Goal: Task Accomplishment & Management: Use online tool/utility

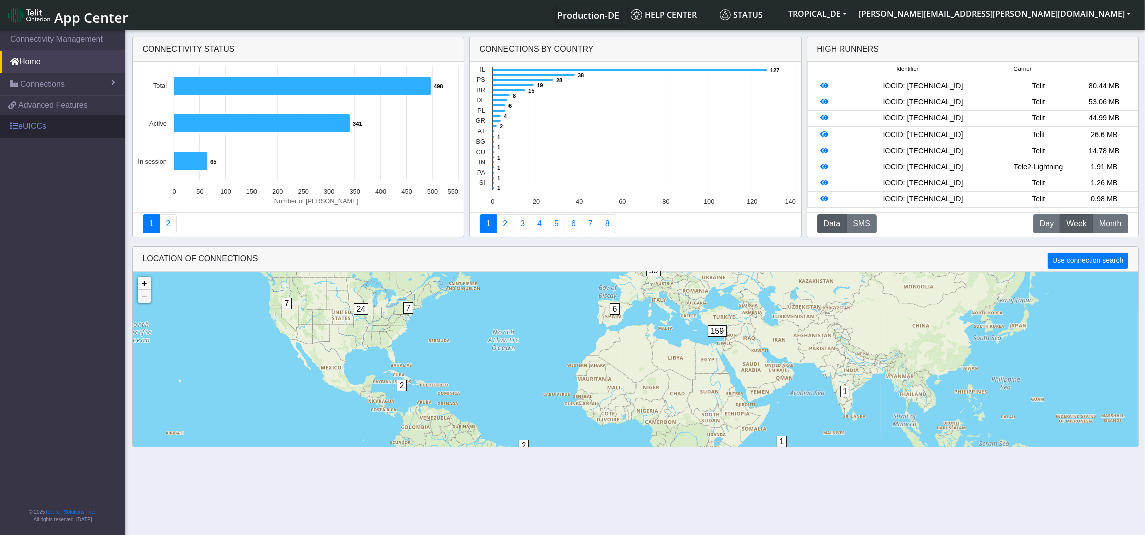
click at [35, 126] on link "eUICCs" at bounding box center [63, 126] width 126 height 22
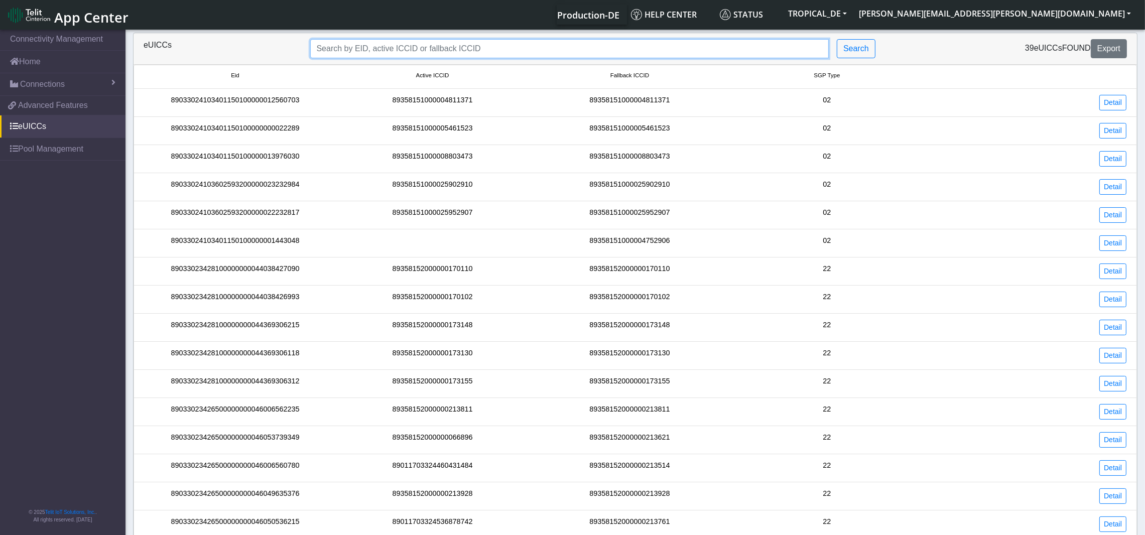
click at [517, 46] on input "Search..." at bounding box center [569, 48] width 519 height 19
paste input "89033024103602593200000018318479"
type input "89033024103602593200000018318479"
click at [861, 43] on button "Search" at bounding box center [856, 48] width 39 height 19
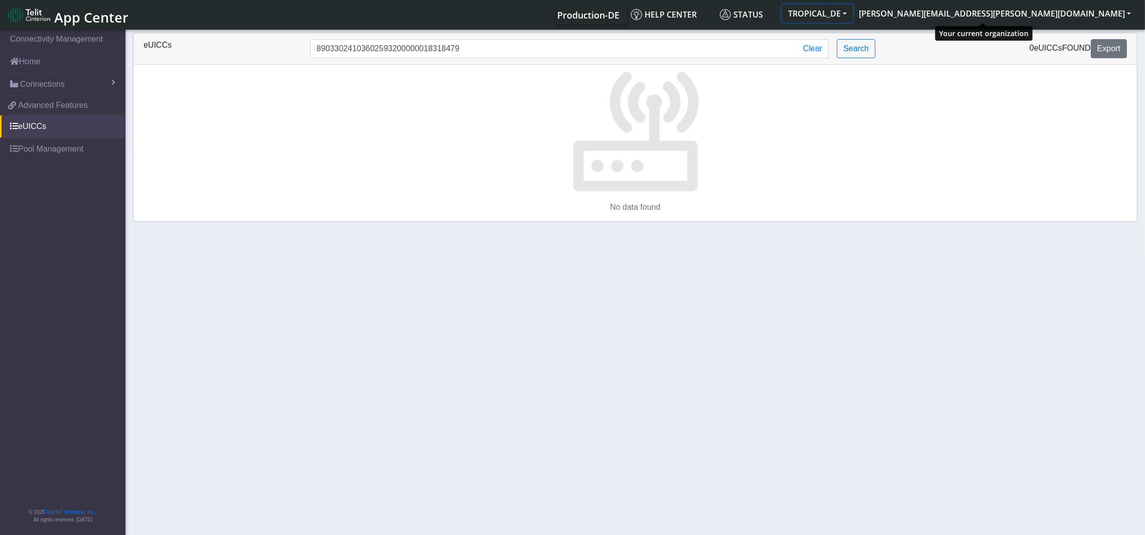
click at [853, 15] on button "TROPICAL_DE" at bounding box center [817, 14] width 71 height 18
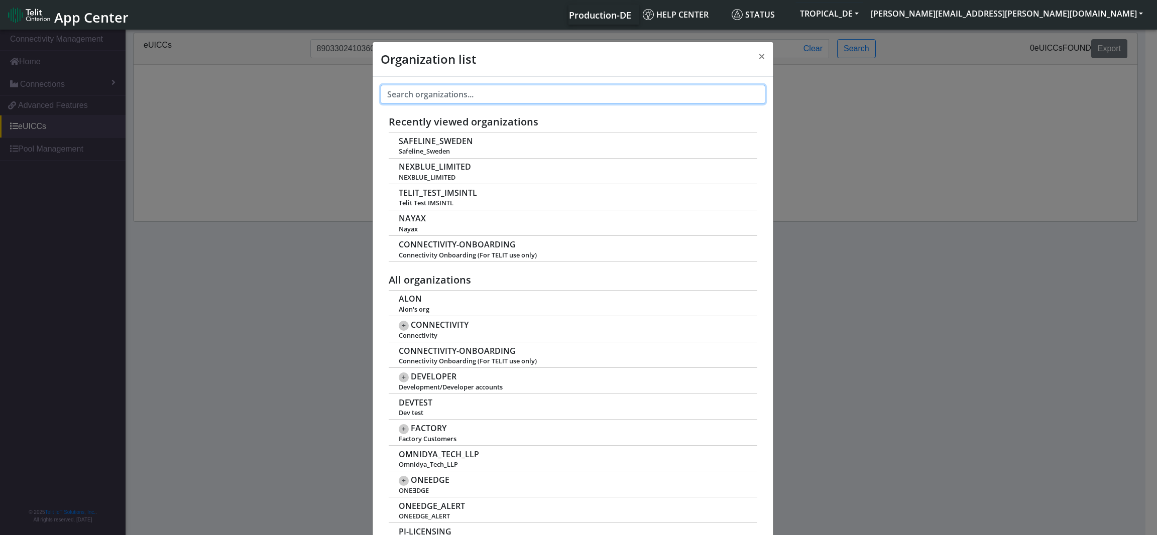
click at [571, 90] on input "text" at bounding box center [573, 94] width 385 height 19
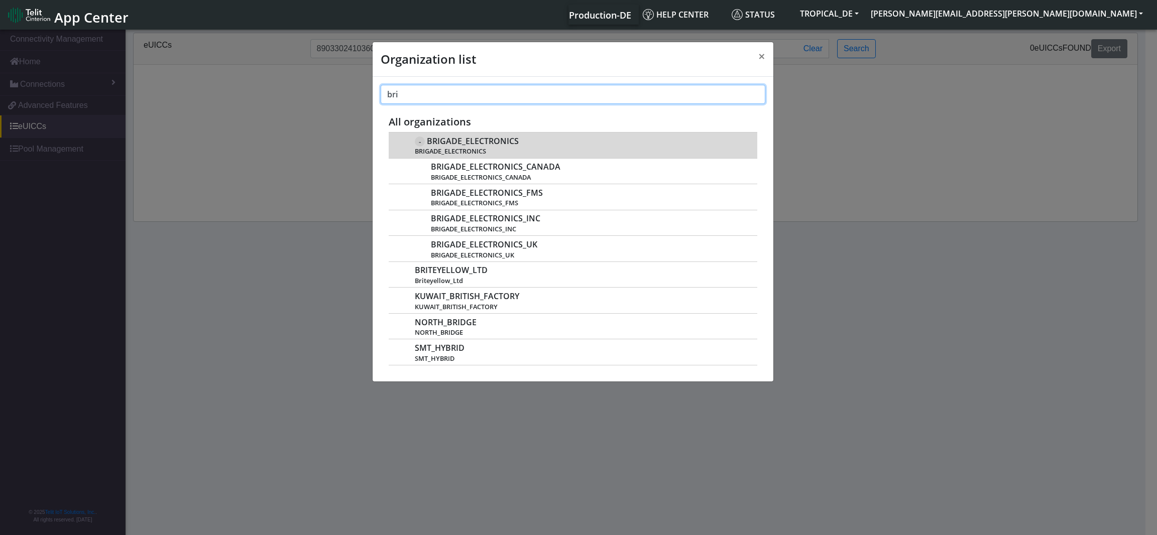
type input "bri"
click at [499, 147] on div "- BRIGADE_ELECTRONICS BRIGADE_ELECTRONICS" at bounding box center [580, 145] width 331 height 21
click at [496, 137] on span "BRIGADE_ELECTRONICS" at bounding box center [473, 142] width 92 height 10
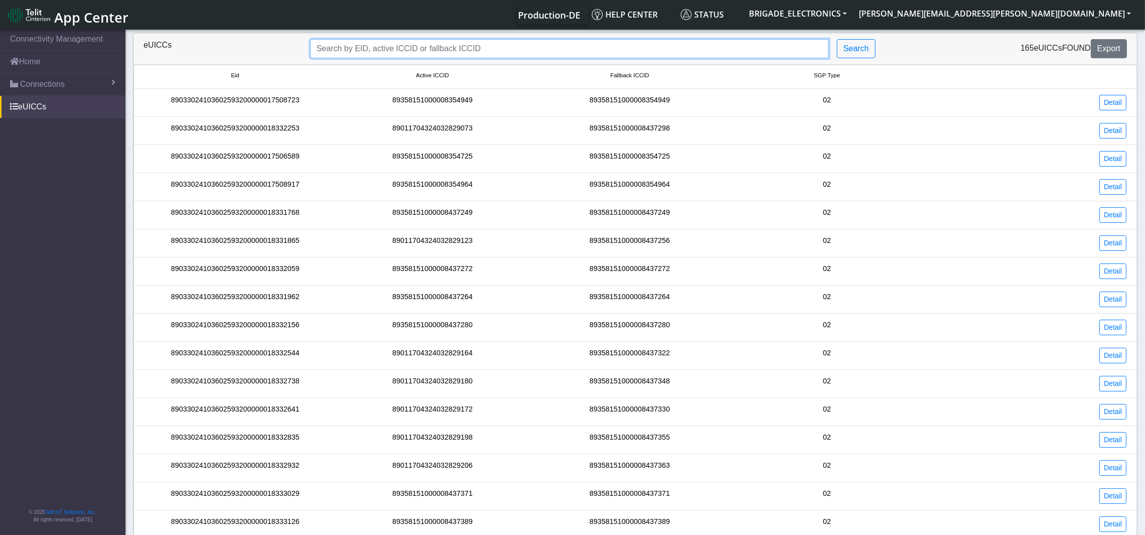
click at [484, 49] on input "Search..." at bounding box center [569, 48] width 519 height 19
paste input "89033024103602593200000018318479"
type input "89033024103602593200000018318479"
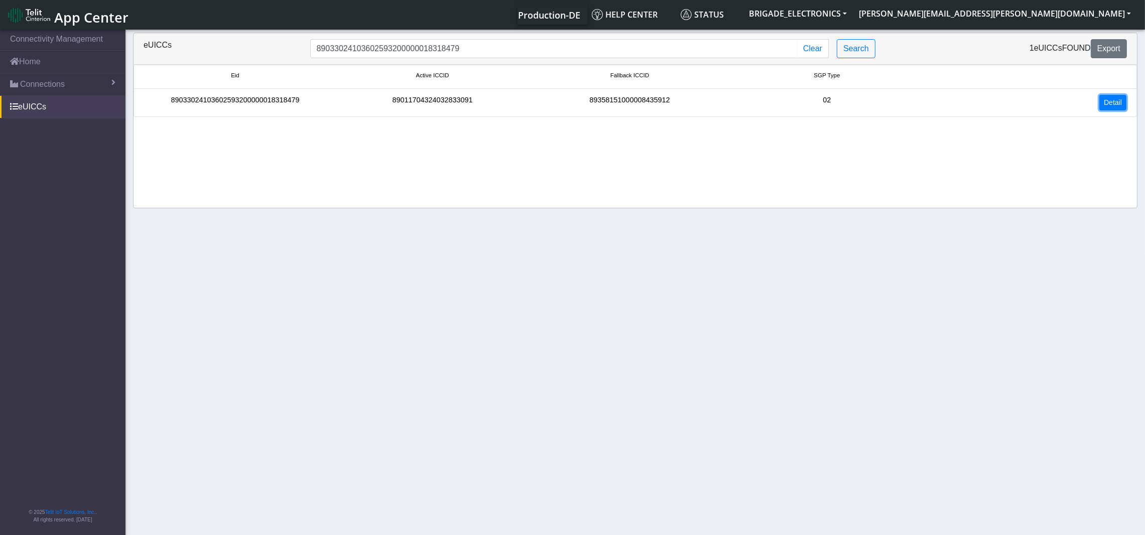
click at [1113, 102] on link "Detail" at bounding box center [1113, 103] width 27 height 16
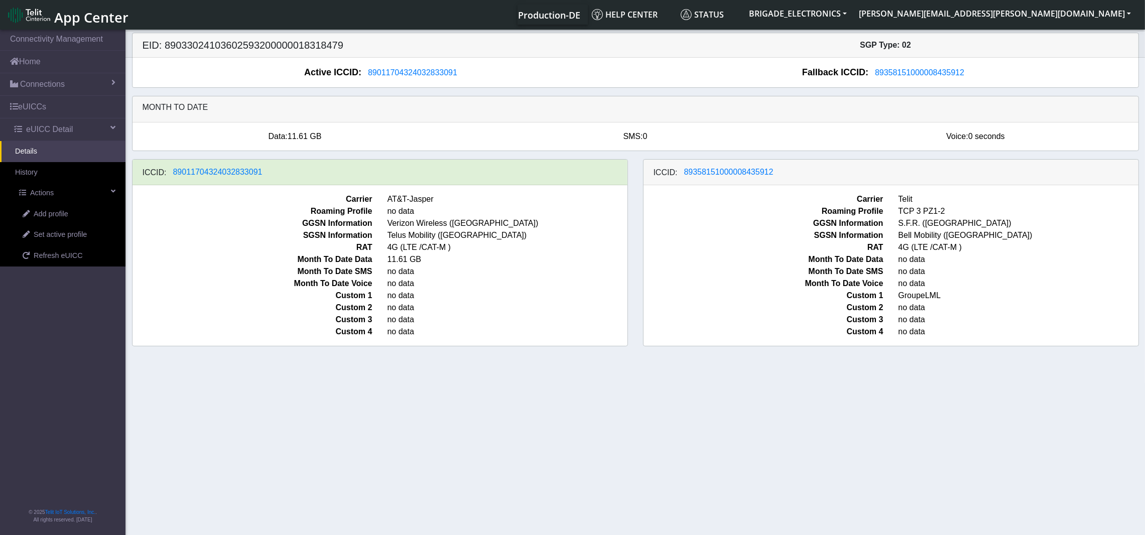
click at [43, 153] on link "Details" at bounding box center [63, 151] width 126 height 21
click at [52, 111] on link "eUICCs" at bounding box center [63, 107] width 126 height 22
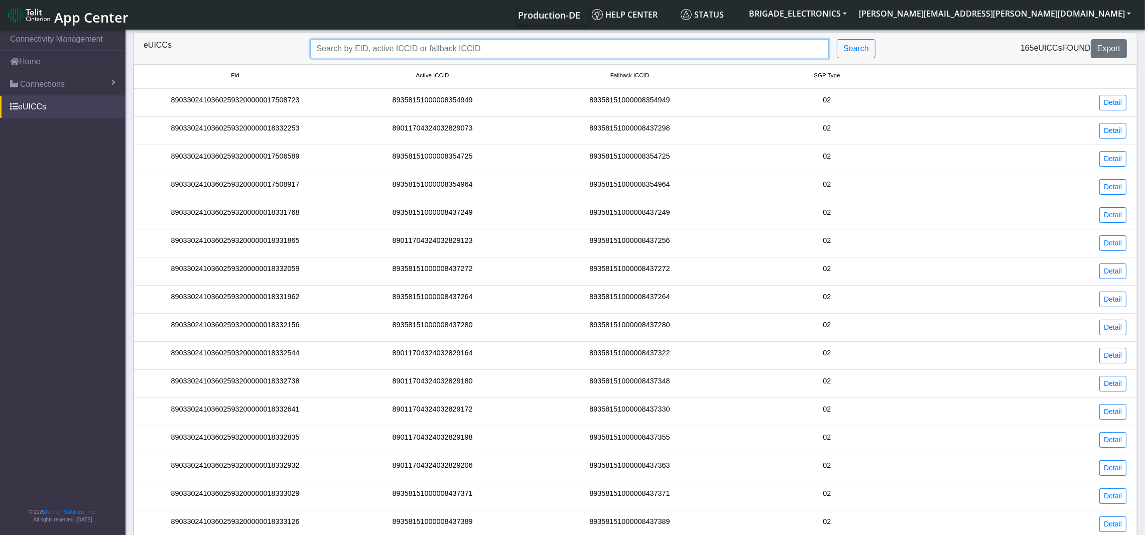
click at [543, 48] on input "Search..." at bounding box center [569, 48] width 519 height 19
paste input "89033024103602593200000018315278"
type input "89033024103602593200000018315278"
click at [851, 48] on button "Search" at bounding box center [856, 48] width 39 height 19
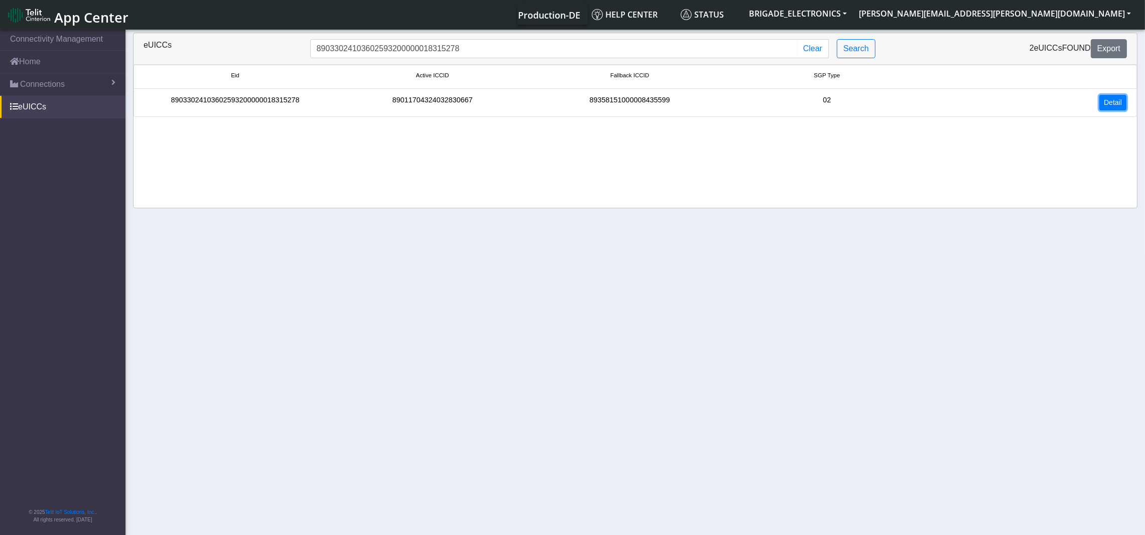
click at [1116, 104] on link "Detail" at bounding box center [1113, 103] width 27 height 16
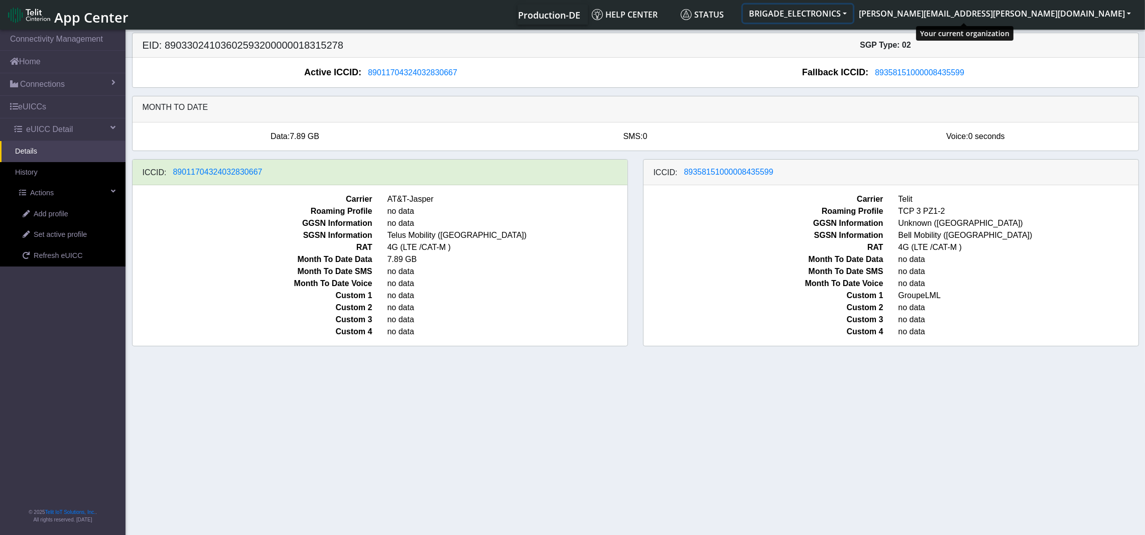
click at [853, 15] on button "BRIGADE_ELECTRONICS" at bounding box center [798, 14] width 110 height 18
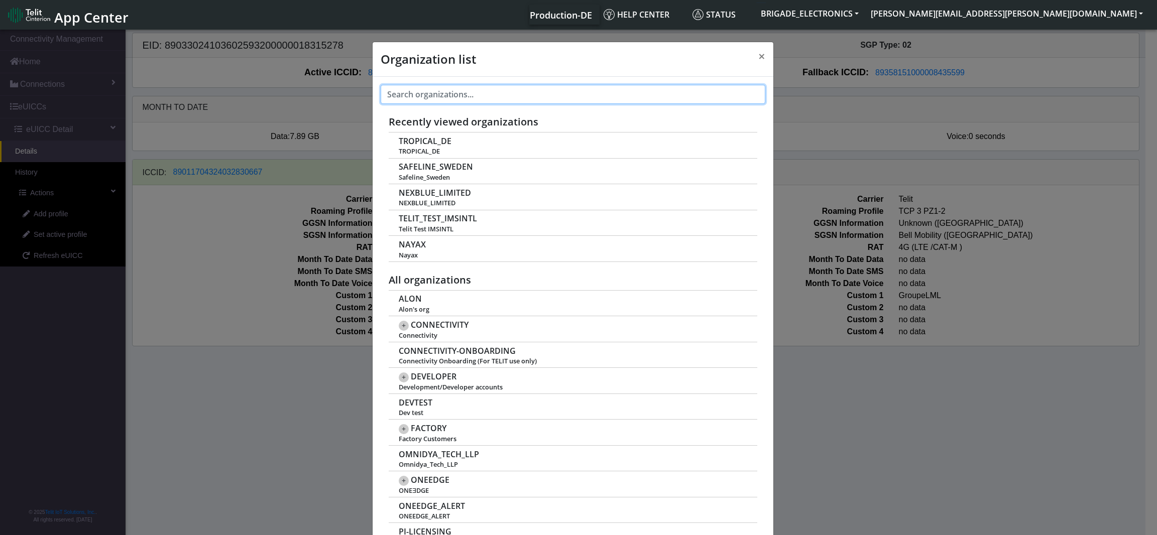
click at [490, 96] on input "text" at bounding box center [573, 94] width 385 height 19
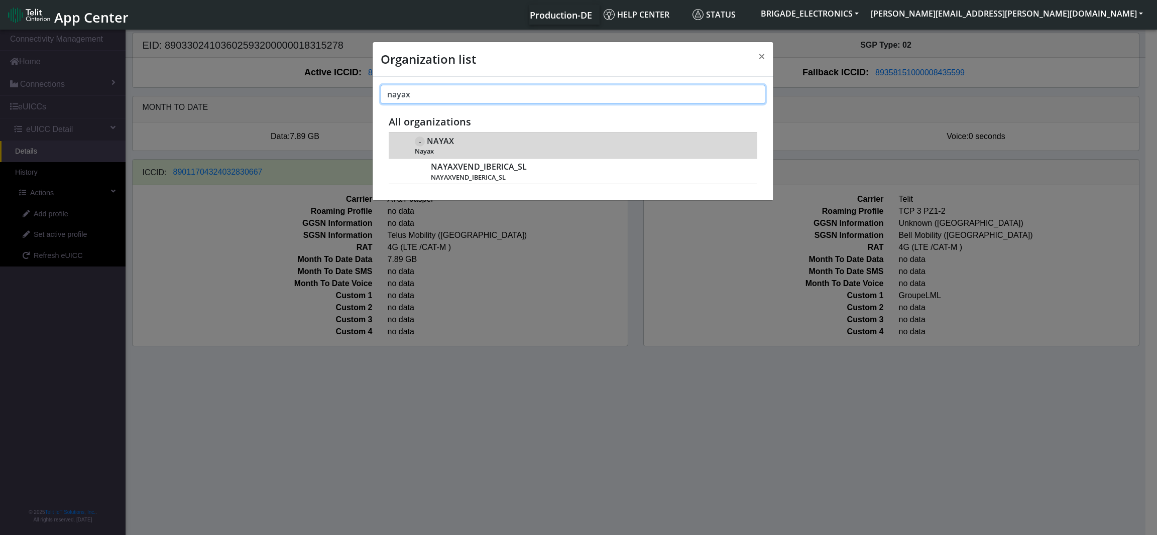
type input "nayax"
click at [463, 146] on div "- NAYAX Nayax" at bounding box center [580, 145] width 331 height 21
click at [432, 140] on span "NAYAX" at bounding box center [440, 142] width 27 height 10
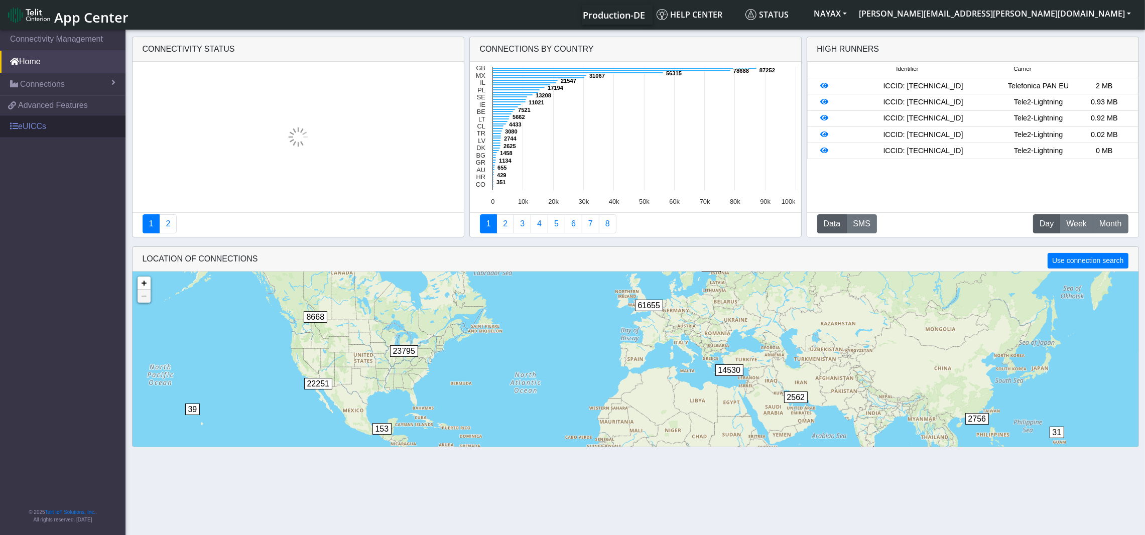
click at [38, 126] on link "eUICCs" at bounding box center [63, 126] width 126 height 22
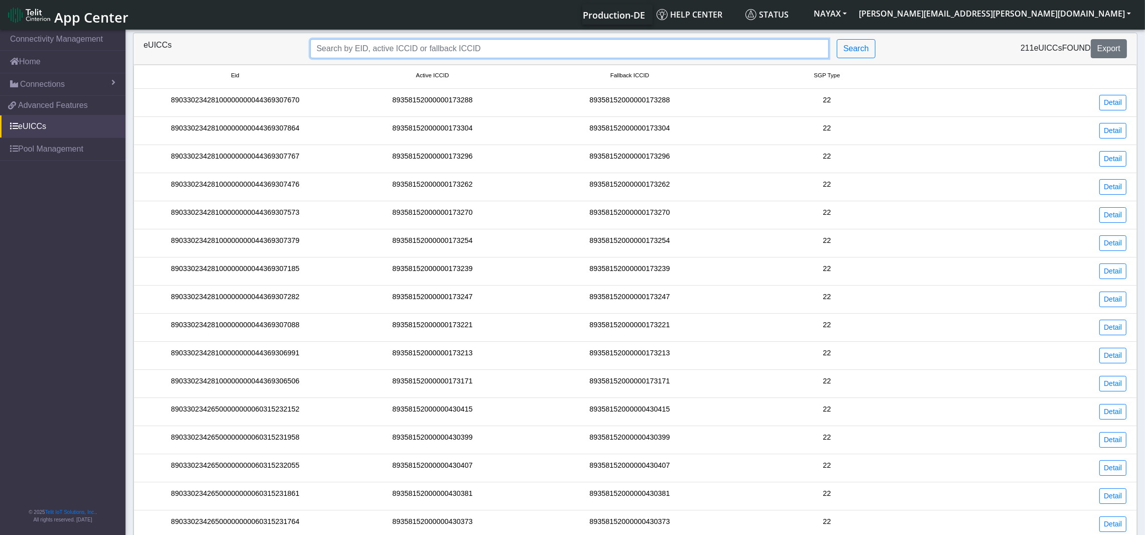
click at [460, 45] on input "Search..." at bounding box center [569, 48] width 519 height 19
paste input "89358152000000427577"
type input "89358152000000427577"
click at [852, 55] on button "Search" at bounding box center [856, 48] width 39 height 19
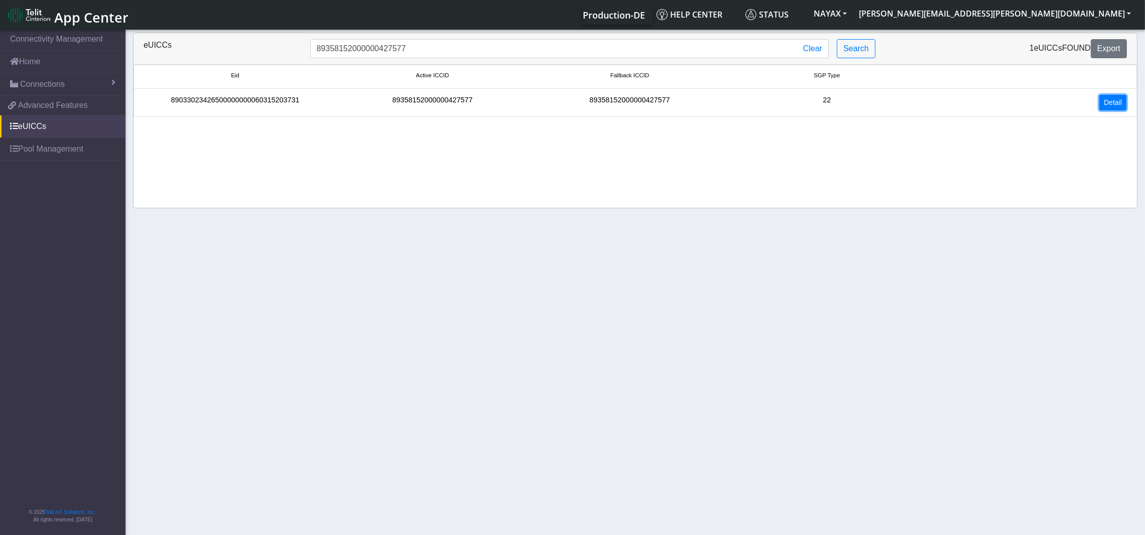
click at [1122, 101] on link "Detail" at bounding box center [1113, 103] width 27 height 16
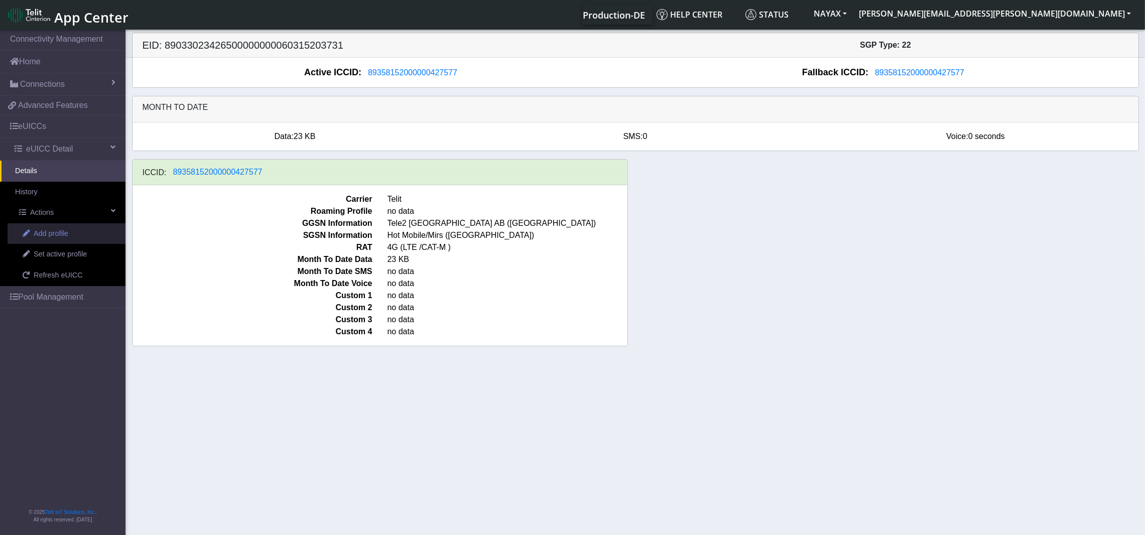
click at [71, 235] on link "Add profile" at bounding box center [67, 233] width 118 height 21
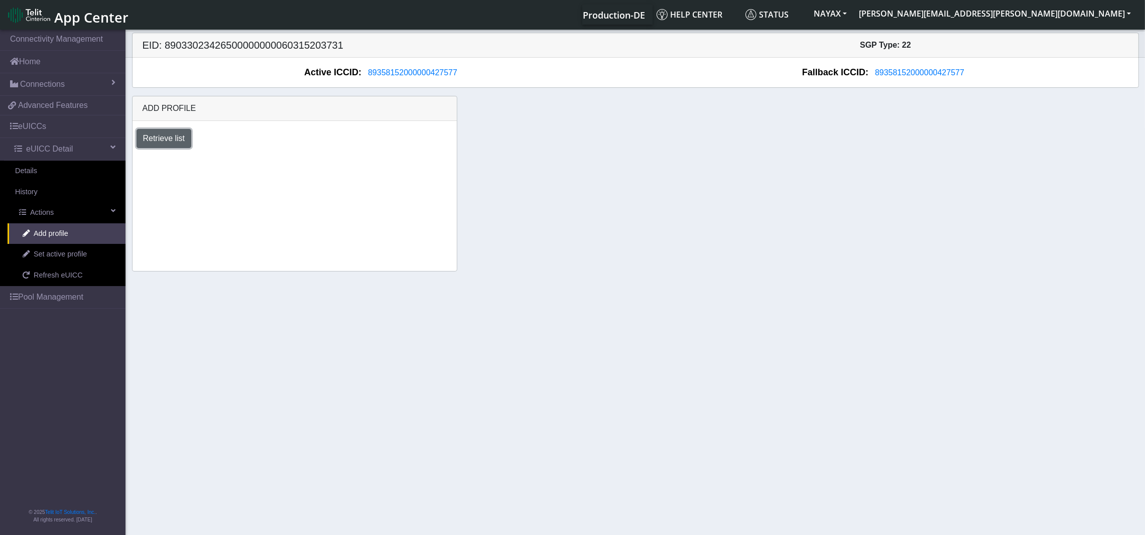
click at [173, 140] on button "Retrieve list" at bounding box center [164, 138] width 55 height 19
click at [200, 173] on select "Select profile to add DNLD-nxt20.net-eProfile 1 New OTHER-nxt20.net-eProfile1 D…" at bounding box center [212, 165] width 151 height 19
select select "97982965-d5c3-43ed-abe8-091218c83bdd"
click at [137, 157] on select "Select profile to add DNLD-nxt20.net-eProfile 1 New OTHER-nxt20.net-eProfile1 D…" at bounding box center [212, 165] width 151 height 19
click at [310, 167] on button "Add" at bounding box center [313, 165] width 27 height 19
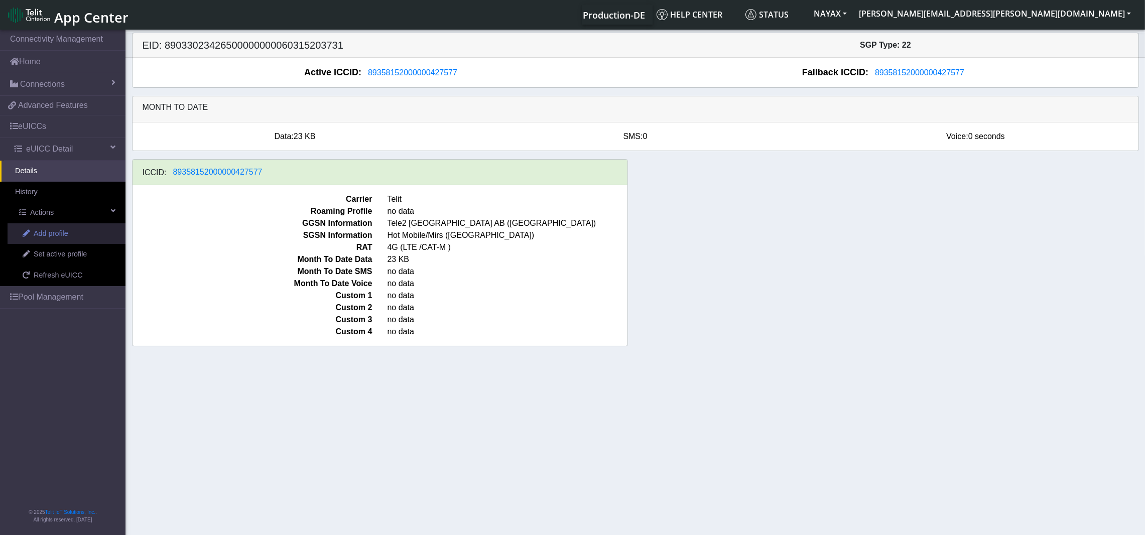
click at [62, 234] on span "Add profile" at bounding box center [51, 233] width 35 height 11
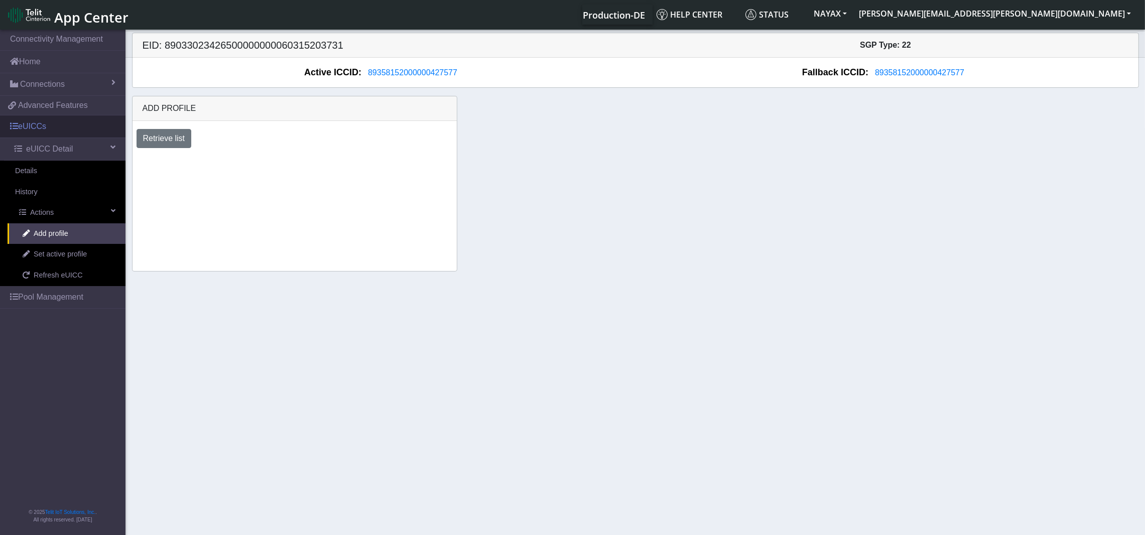
click at [41, 128] on link "eUICCs" at bounding box center [63, 126] width 126 height 22
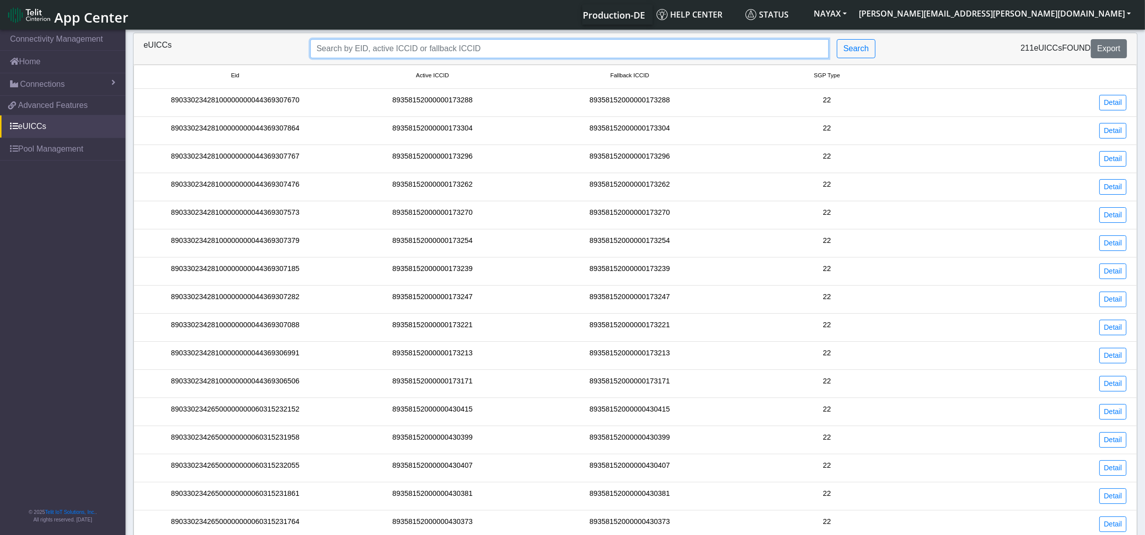
click at [689, 49] on input "Search..." at bounding box center [569, 48] width 519 height 19
paste input "89358152000000427569"
type input "89358152000000427569"
click at [866, 48] on button "Search" at bounding box center [856, 48] width 39 height 19
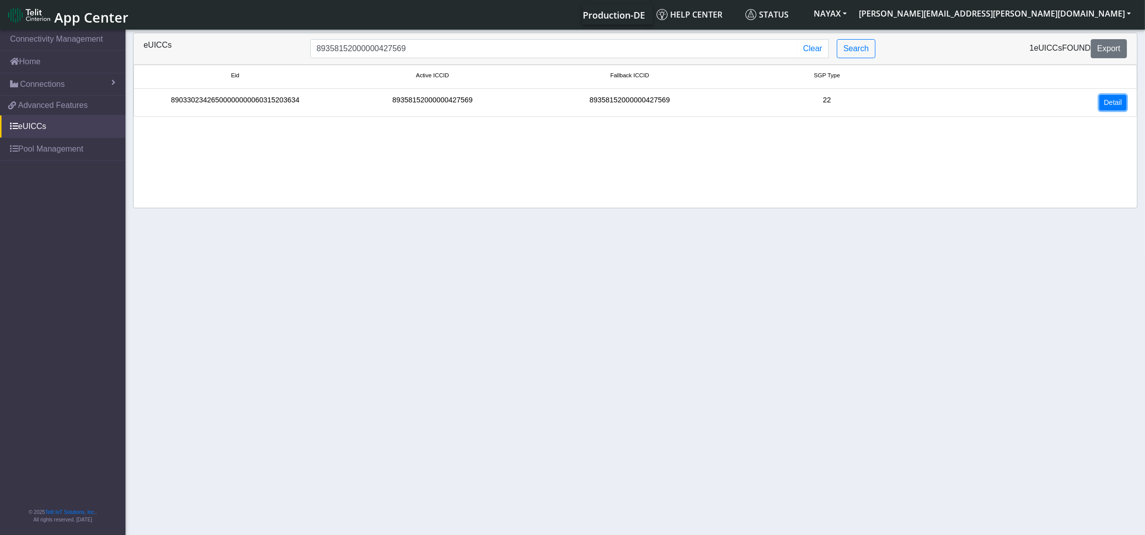
click at [1115, 99] on link "Detail" at bounding box center [1113, 103] width 27 height 16
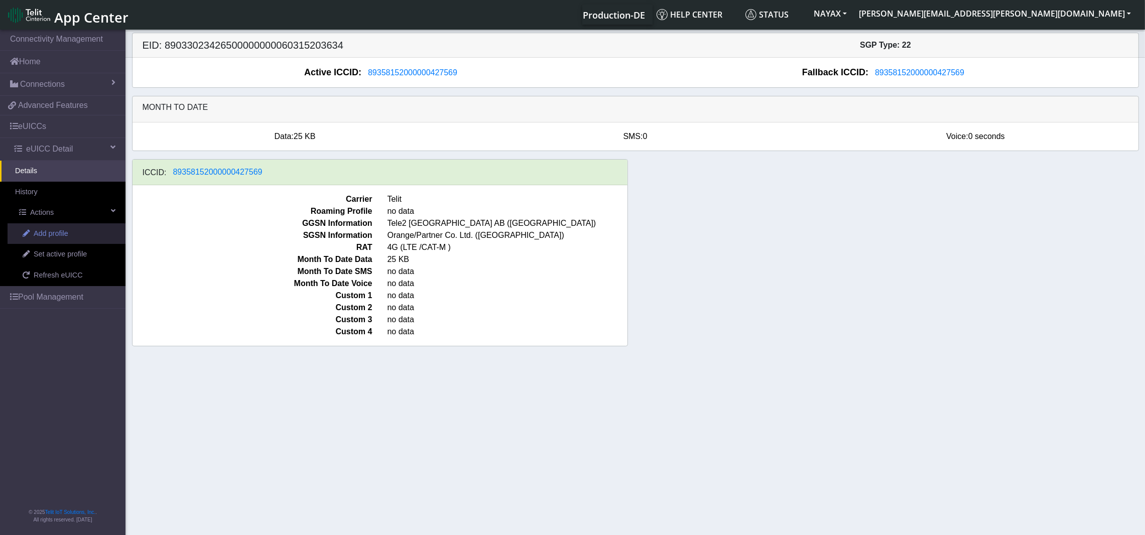
click at [59, 235] on span "Add profile" at bounding box center [51, 233] width 35 height 11
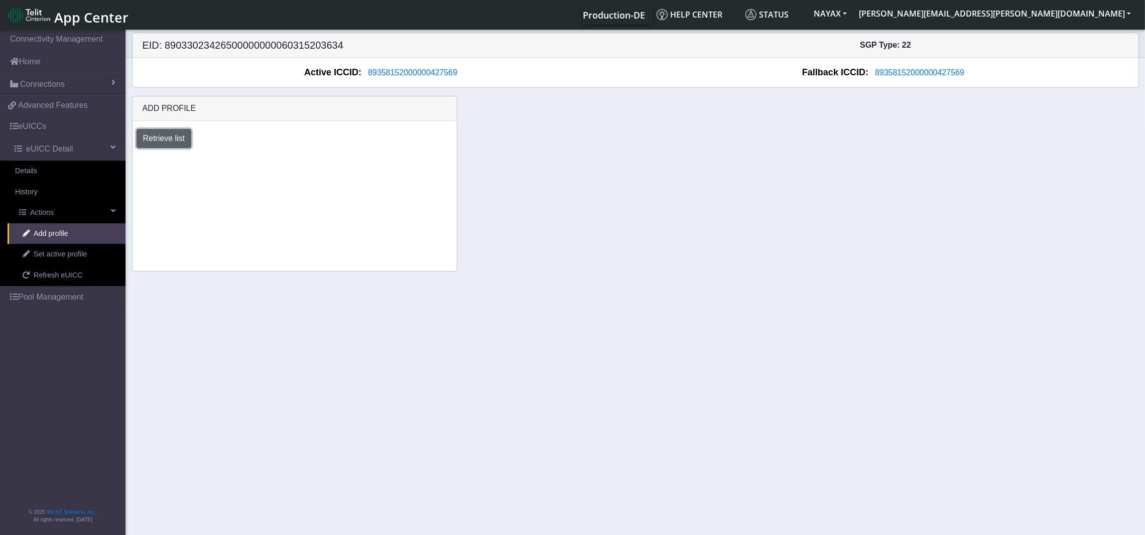
click at [173, 135] on button "Retrieve list" at bounding box center [164, 138] width 55 height 19
click at [189, 166] on select "Select profile to add DNLD-nxt20.net-eProfile 1 New OTHER-nxt20.net-eProfile1 D…" at bounding box center [212, 165] width 151 height 19
select select "97982965-d5c3-43ed-abe8-091218c83bdd"
click at [137, 157] on select "Select profile to add DNLD-nxt20.net-eProfile 1 New OTHER-nxt20.net-eProfile1 D…" at bounding box center [212, 165] width 151 height 19
click at [314, 162] on button "Add" at bounding box center [313, 165] width 27 height 19
